Goal: Communication & Community: Answer question/provide support

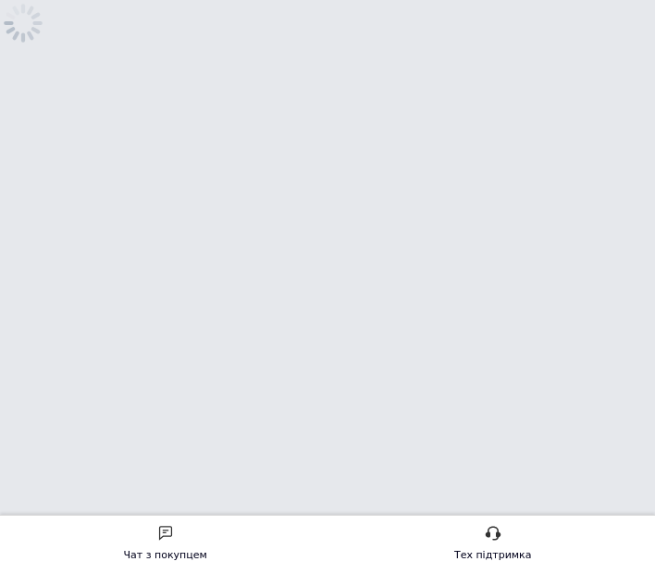
click at [592, 107] on html "Чат з покупцем Тех підтримка Чат з покупцем" at bounding box center [327, 53] width 655 height 107
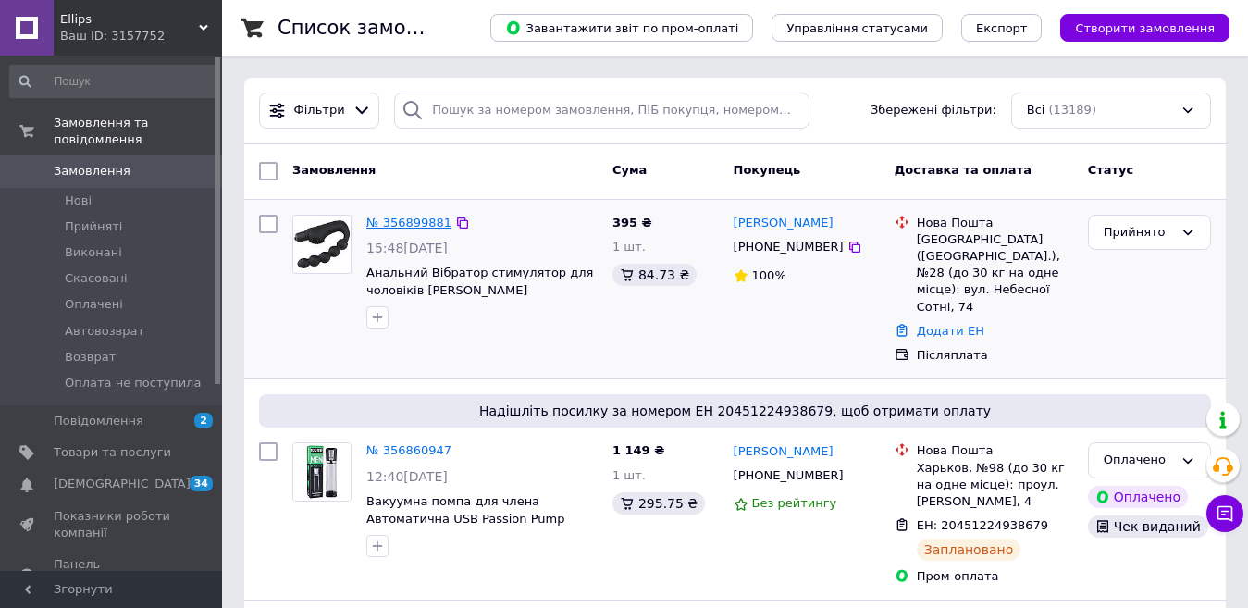
click at [406, 223] on link "№ 356899881" at bounding box center [408, 223] width 85 height 14
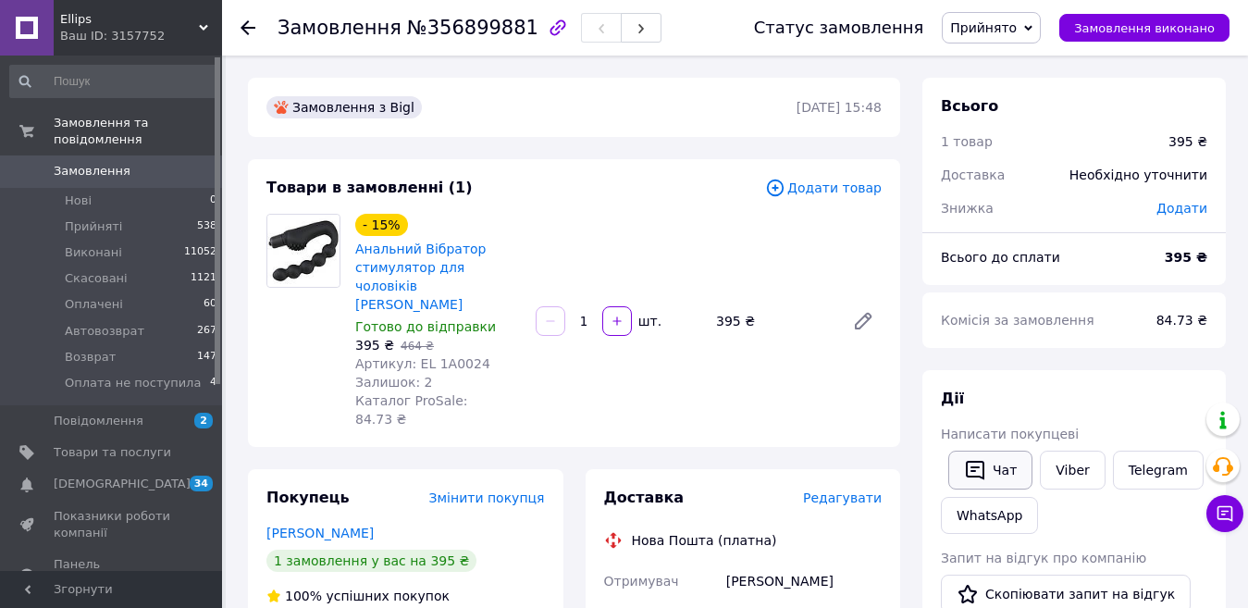
click at [654, 474] on button "Чат" at bounding box center [991, 470] width 84 height 39
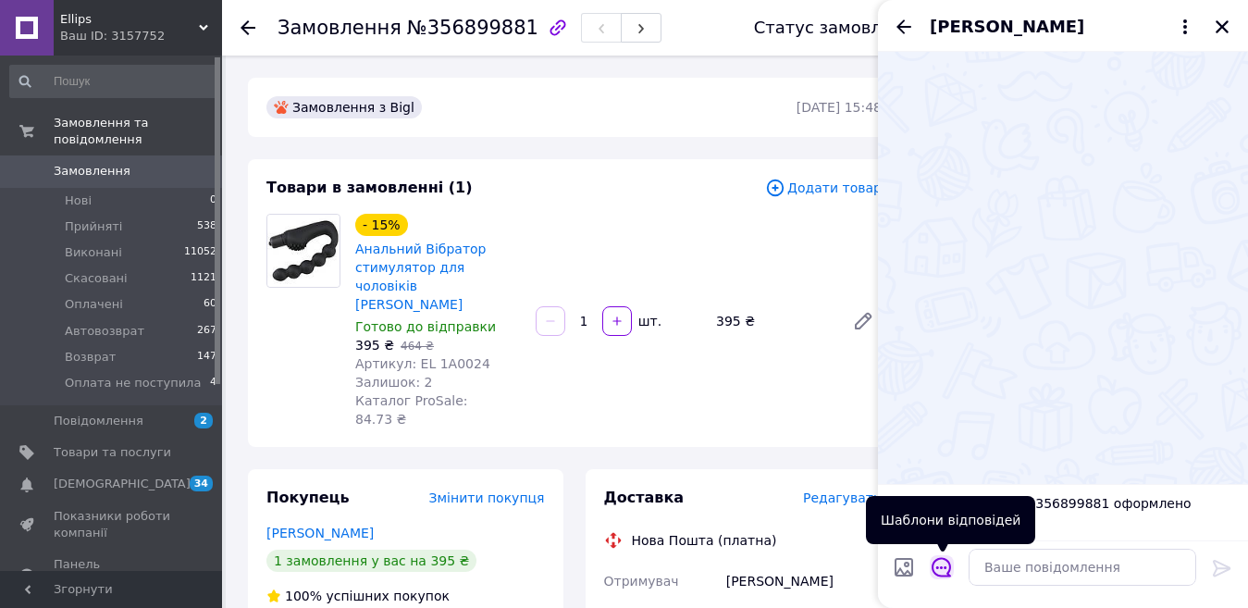
click at [654, 573] on icon "Відкрити шаблони відповідей" at bounding box center [942, 567] width 20 height 20
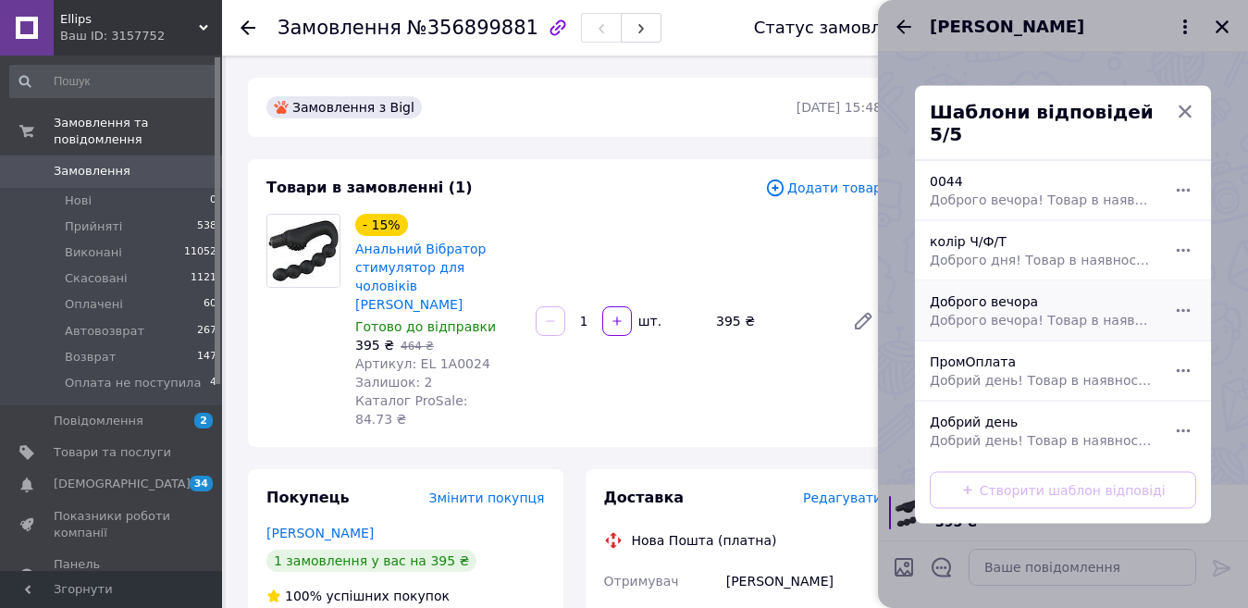
click at [654, 310] on span "Доброго вечора! Товар в наявності завтра відправимо. Спасибі за замовлення. Гар…" at bounding box center [1043, 319] width 226 height 19
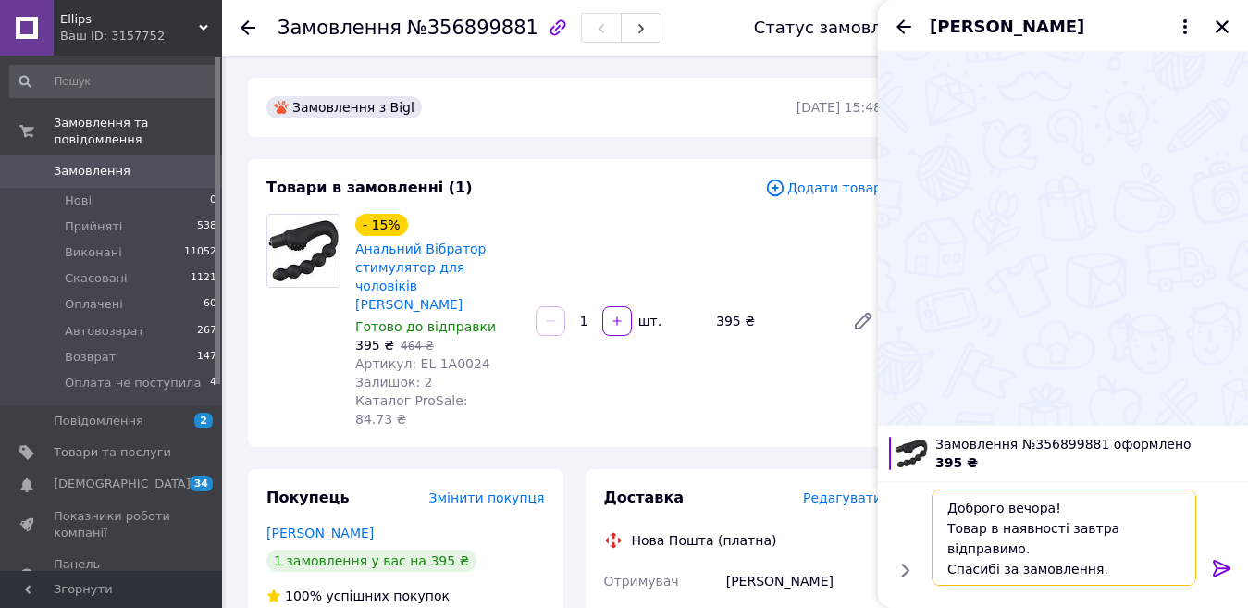
drag, startPoint x: 1044, startPoint y: 507, endPoint x: 978, endPoint y: 516, distance: 66.4
click at [654, 516] on textarea "Доброго вечора! Товар в наявності завтра відправимо. Спасибі за замовлення. Гар…" at bounding box center [1064, 538] width 265 height 96
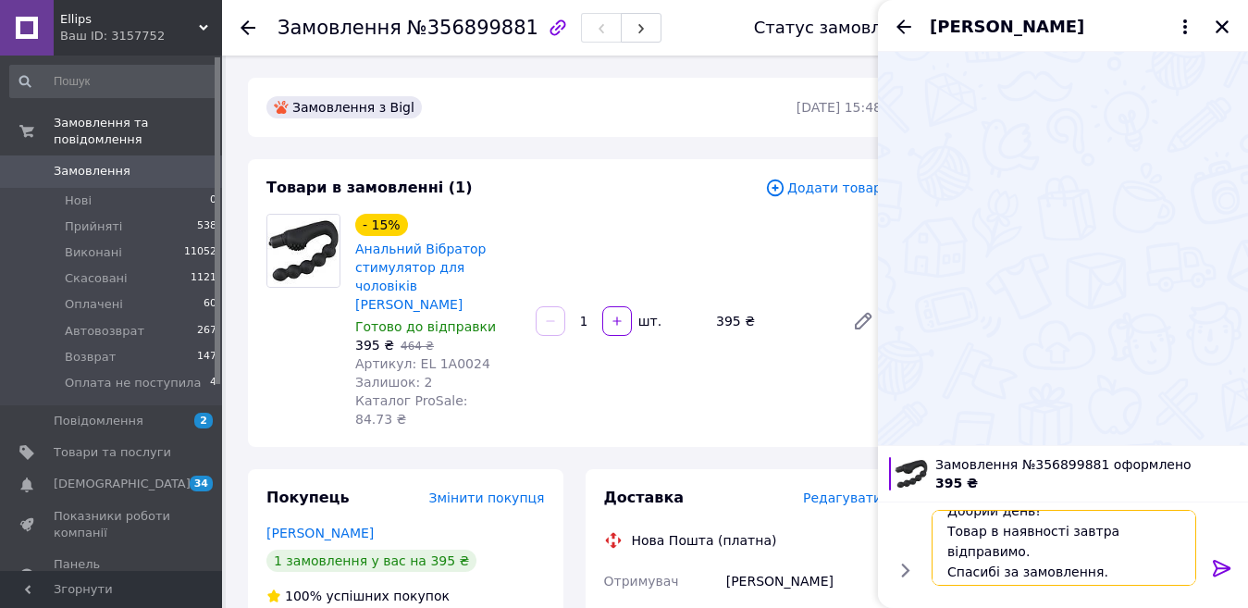
scroll to position [22, 0]
type textarea "Добрий день! Товар в наявності завтра відправимо. Спасибі за замовлення. Гарног…"
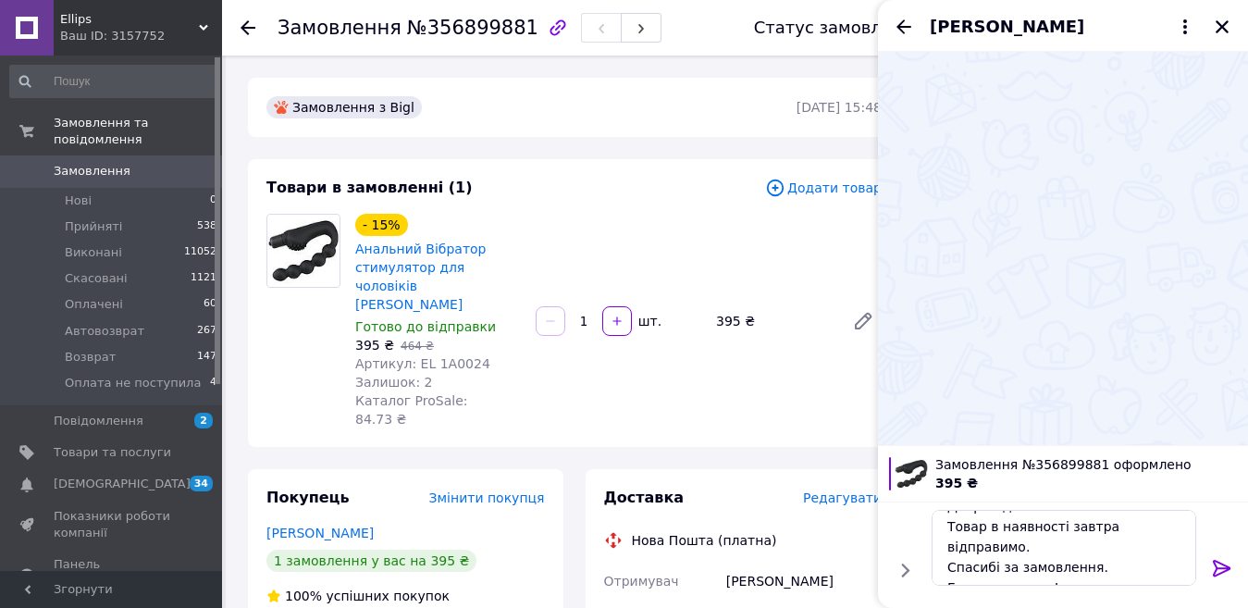
click at [654, 565] on icon at bounding box center [1222, 568] width 18 height 17
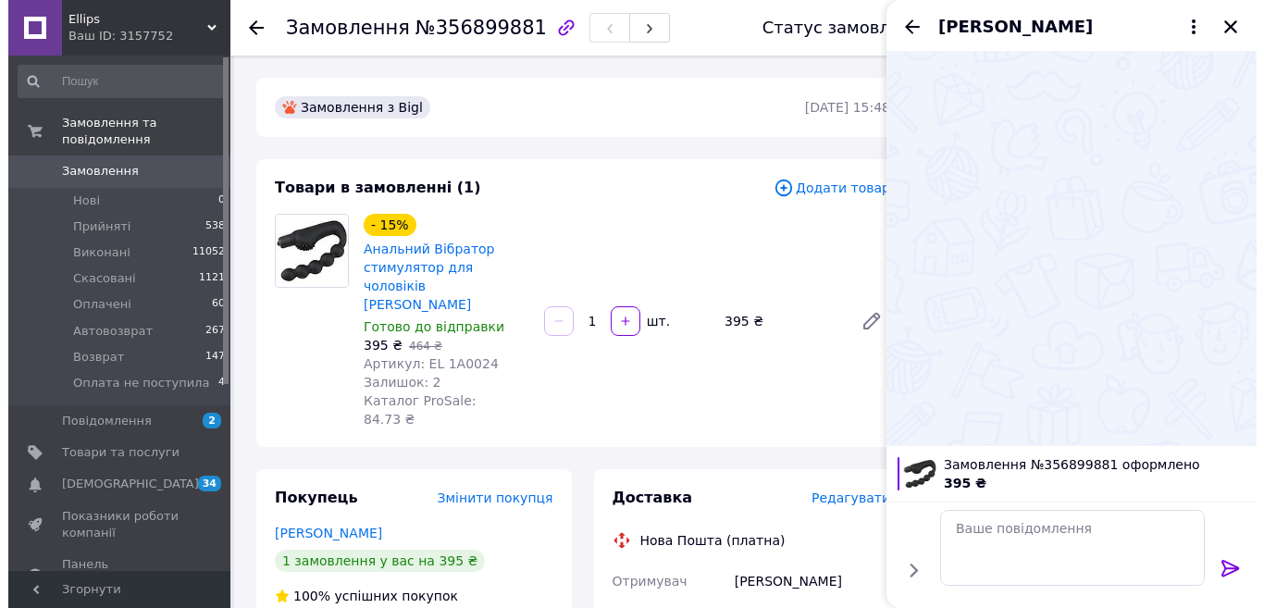
scroll to position [0, 0]
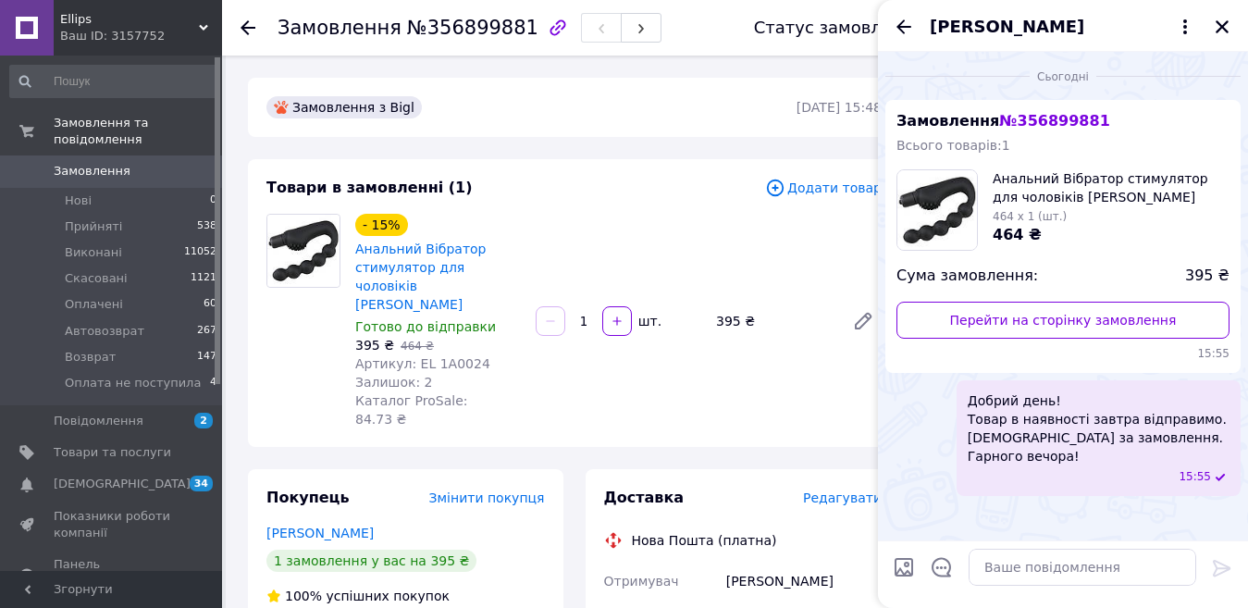
click at [97, 163] on span "Замовлення" at bounding box center [92, 171] width 77 height 17
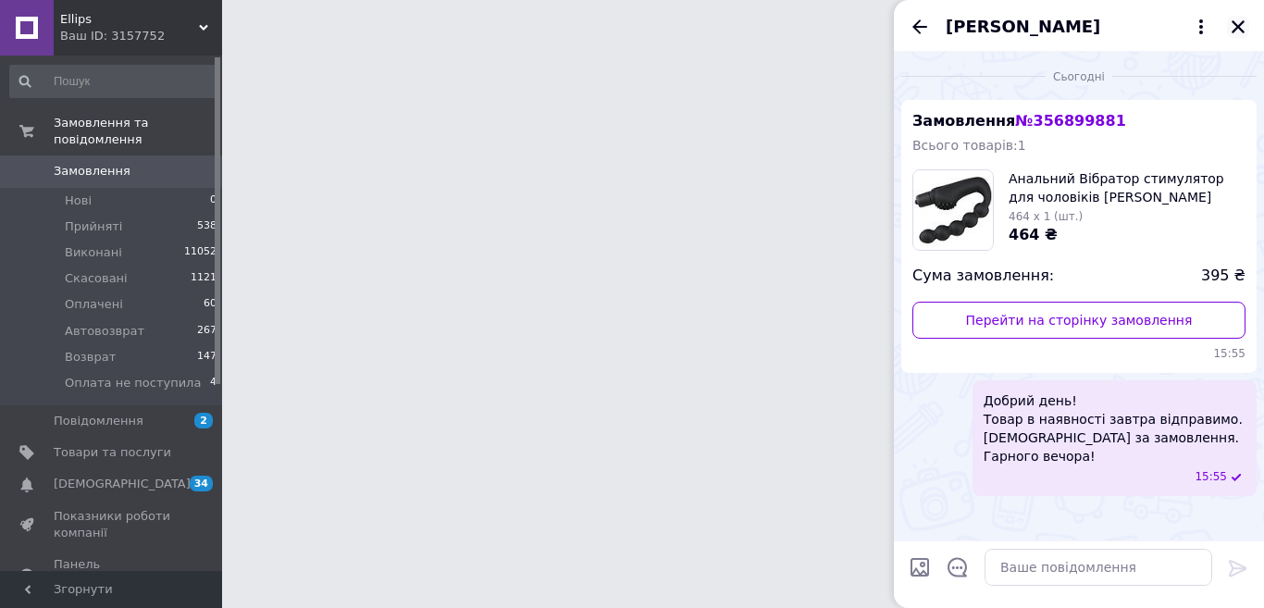
click at [654, 25] on icon "Закрити" at bounding box center [1238, 26] width 13 height 13
